Goal: Task Accomplishment & Management: Use online tool/utility

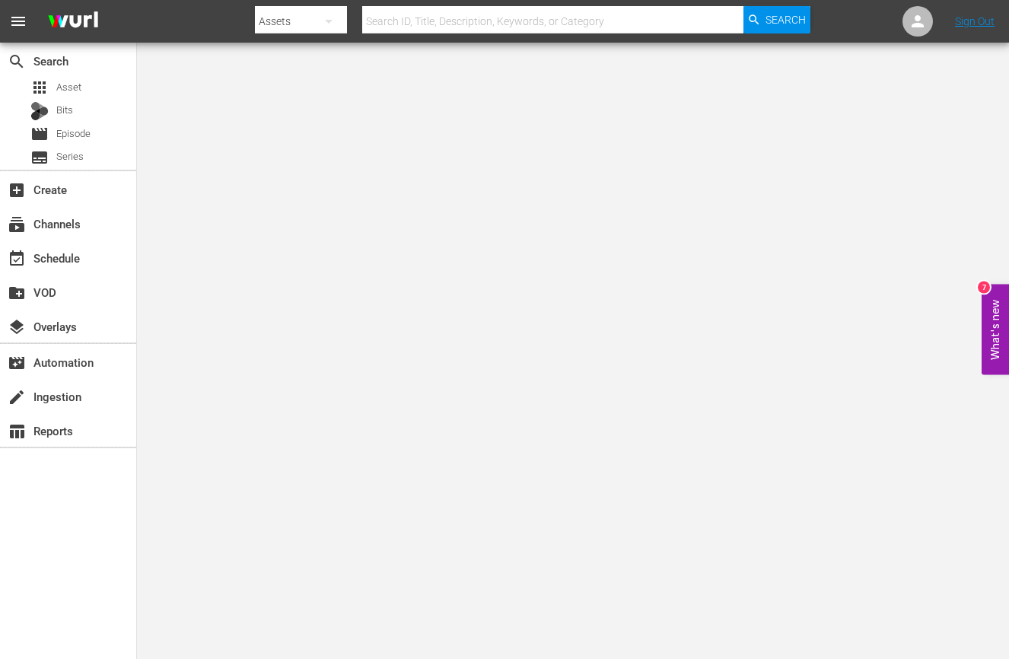
drag, startPoint x: 444, startPoint y: 269, endPoint x: 407, endPoint y: 268, distance: 36.6
click at [444, 269] on body "menu Search By Assets Search ID, Title, Description, Keywords, or Category Sear…" at bounding box center [504, 329] width 1009 height 659
drag, startPoint x: 2, startPoint y: 437, endPoint x: -42, endPoint y: 432, distance: 44.4
click at [0, 432] on html "menu Search By Assets Search ID, Title, Description, Keywords, or Category Sear…" at bounding box center [504, 329] width 1009 height 659
click at [390, 501] on body "menu Search By Assets Search ID, Title, Description, Keywords, or Category Sear…" at bounding box center [504, 329] width 1009 height 659
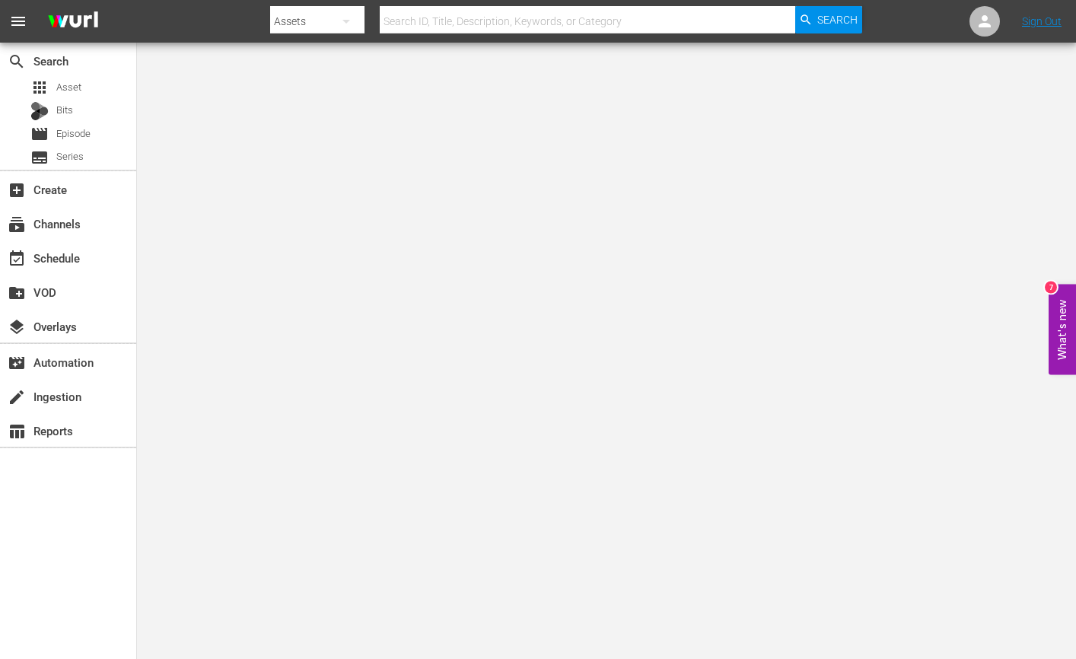
click at [432, 464] on body "menu Search By Assets Search ID, Title, Description, Keywords, or Category Sear…" at bounding box center [538, 329] width 1076 height 659
click at [84, 256] on div "event_available Schedule" at bounding box center [42, 256] width 85 height 14
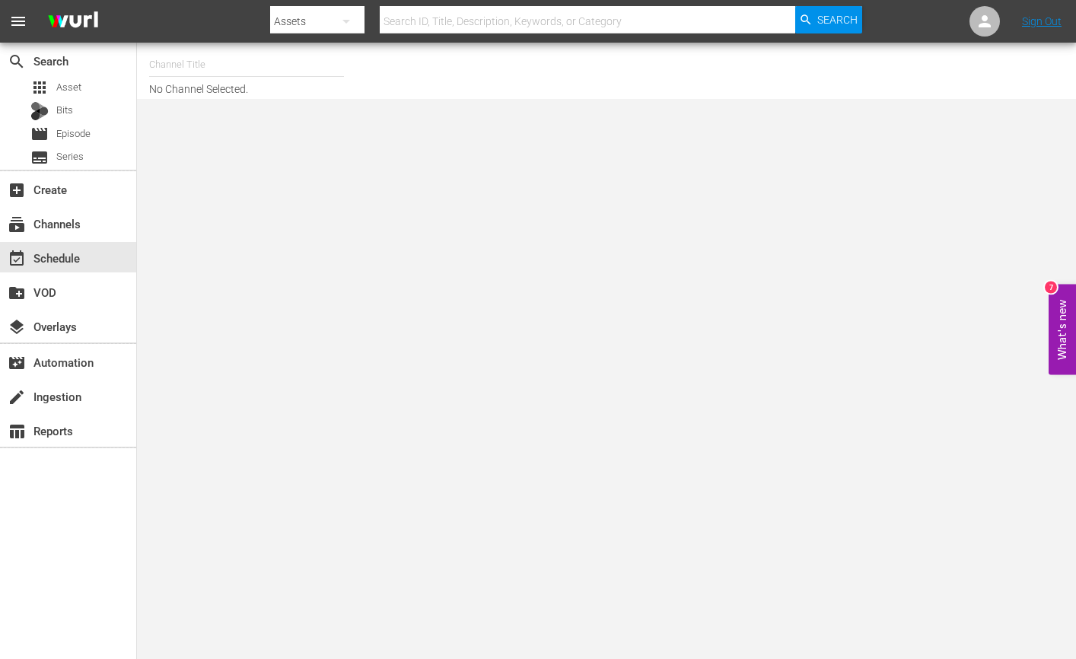
click at [199, 61] on input "text" at bounding box center [246, 64] width 195 height 37
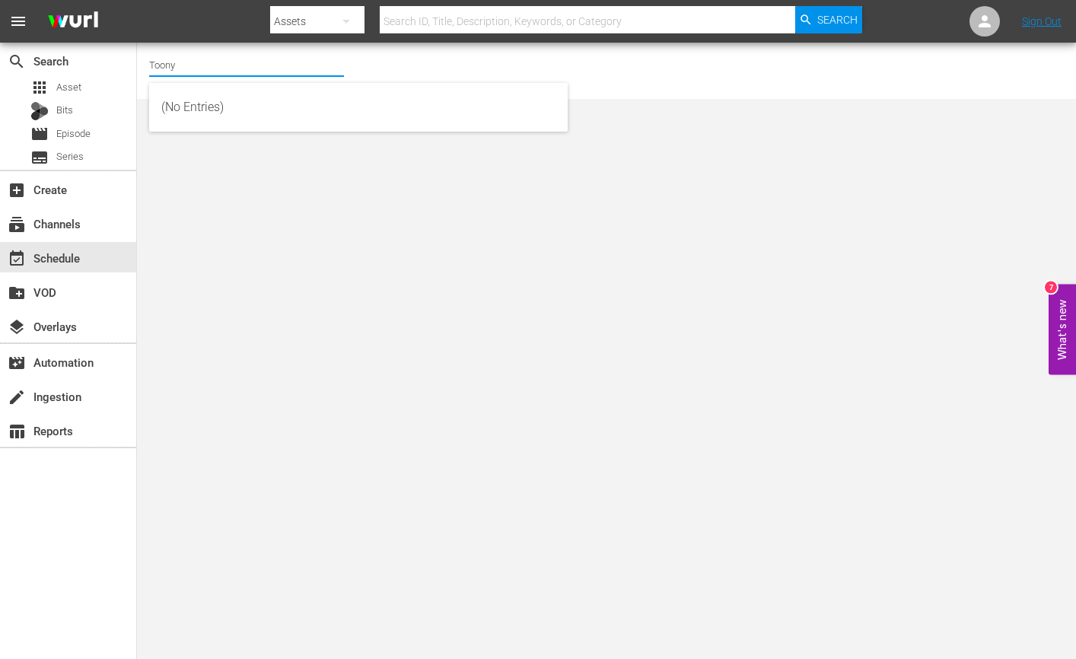
click at [202, 65] on input "Toony" at bounding box center [246, 64] width 195 height 37
click at [212, 158] on div "Toony Planet (841 - newidco_kidspangtv_1)" at bounding box center [358, 144] width 394 height 37
type input "Toony Planet (841 - newidco_kidspangtv_1)"
